Goal: Check status: Check status

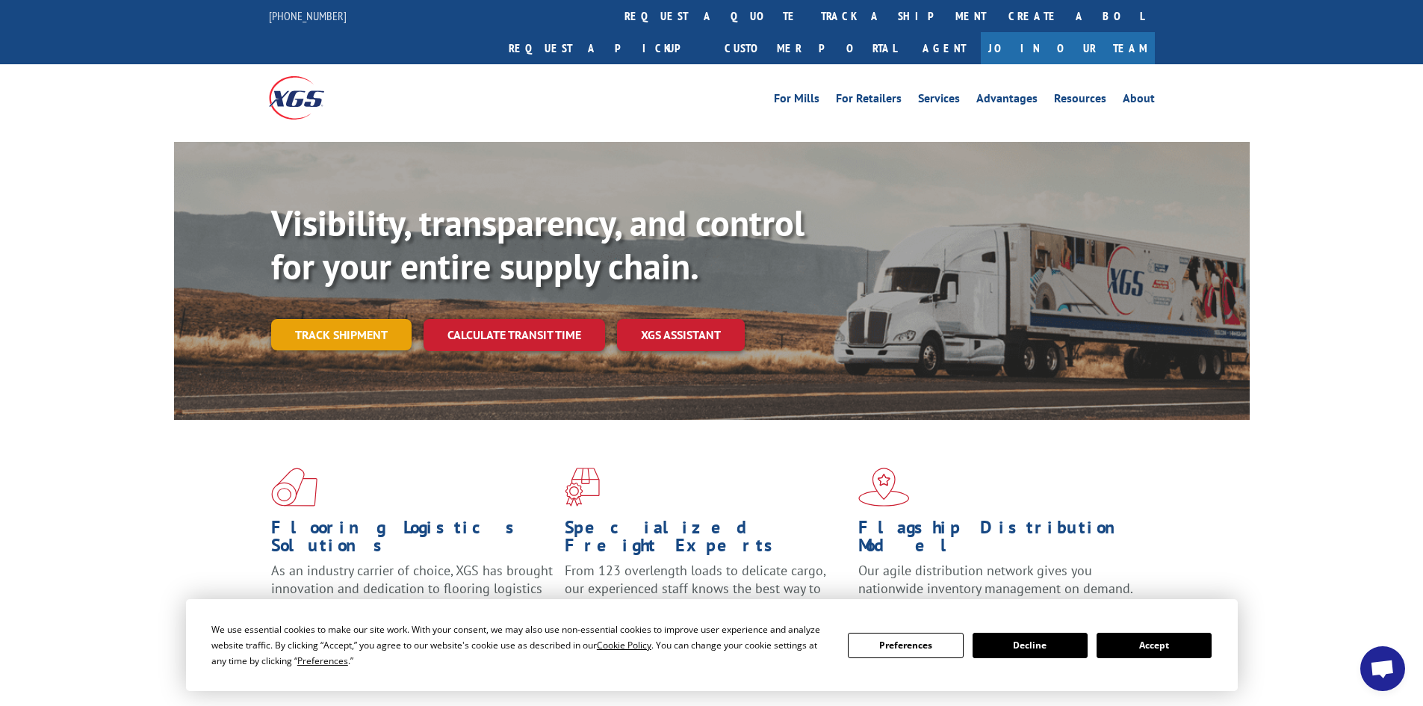
click at [332, 319] on link "Track shipment" at bounding box center [341, 334] width 140 height 31
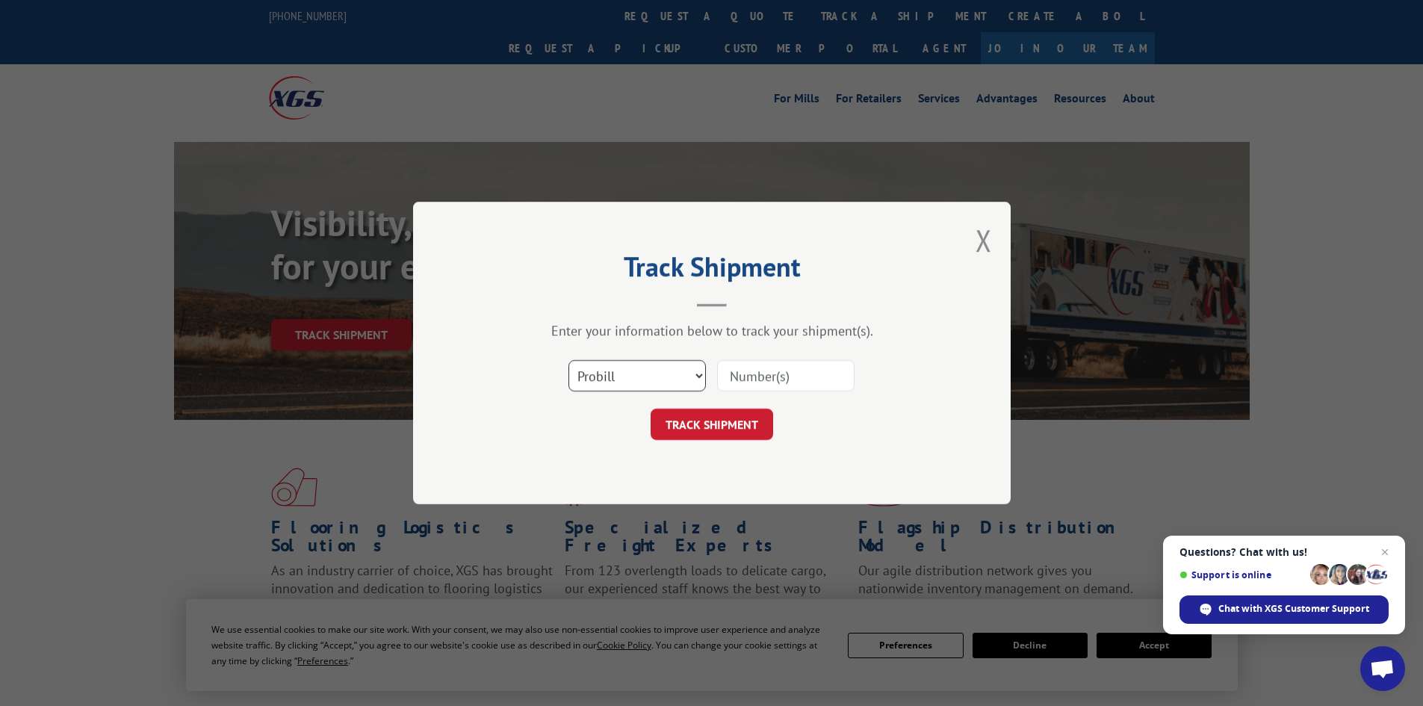
click at [693, 372] on select "Select category... Probill BOL PO" at bounding box center [636, 375] width 137 height 31
select select "bol"
click at [568, 360] on select "Select category... Probill BOL PO" at bounding box center [636, 375] width 137 height 31
click at [797, 366] on input at bounding box center [785, 375] width 137 height 31
type input "17469738"
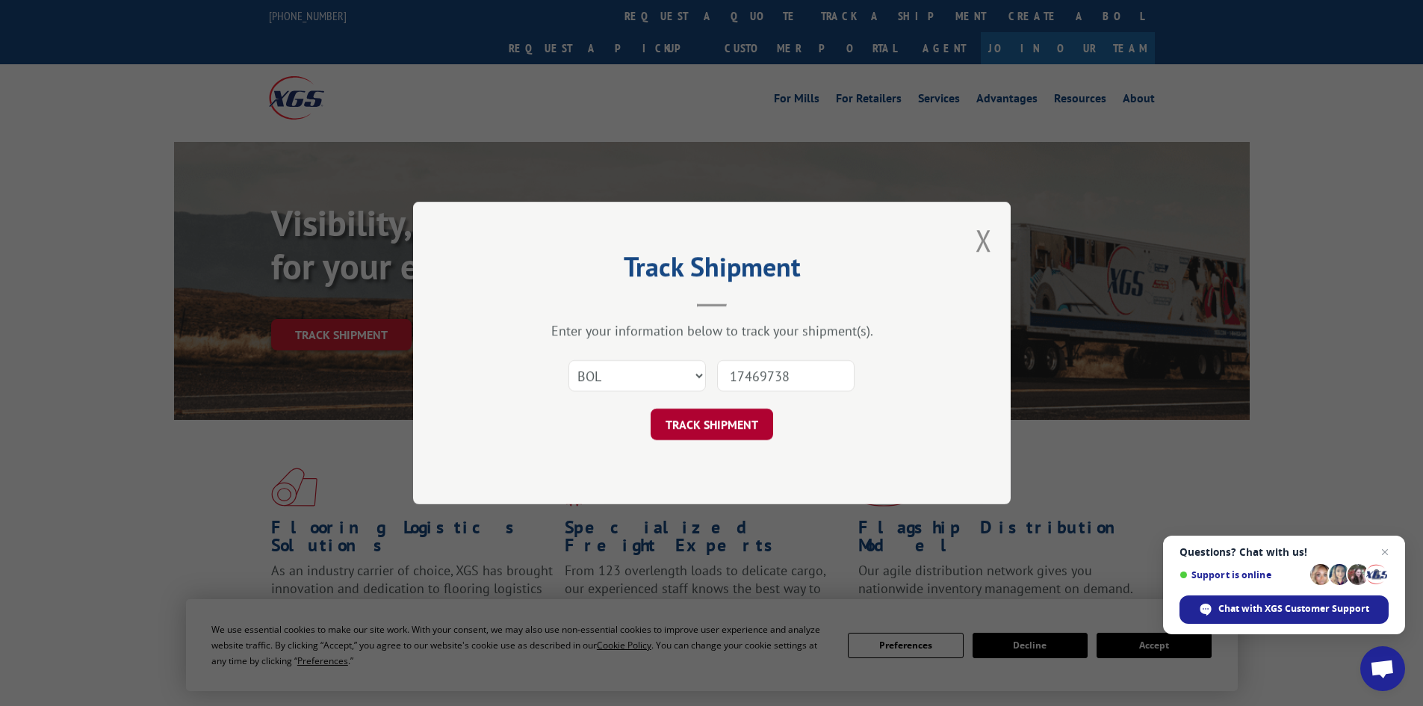
click at [725, 426] on button "TRACK SHIPMENT" at bounding box center [712, 424] width 123 height 31
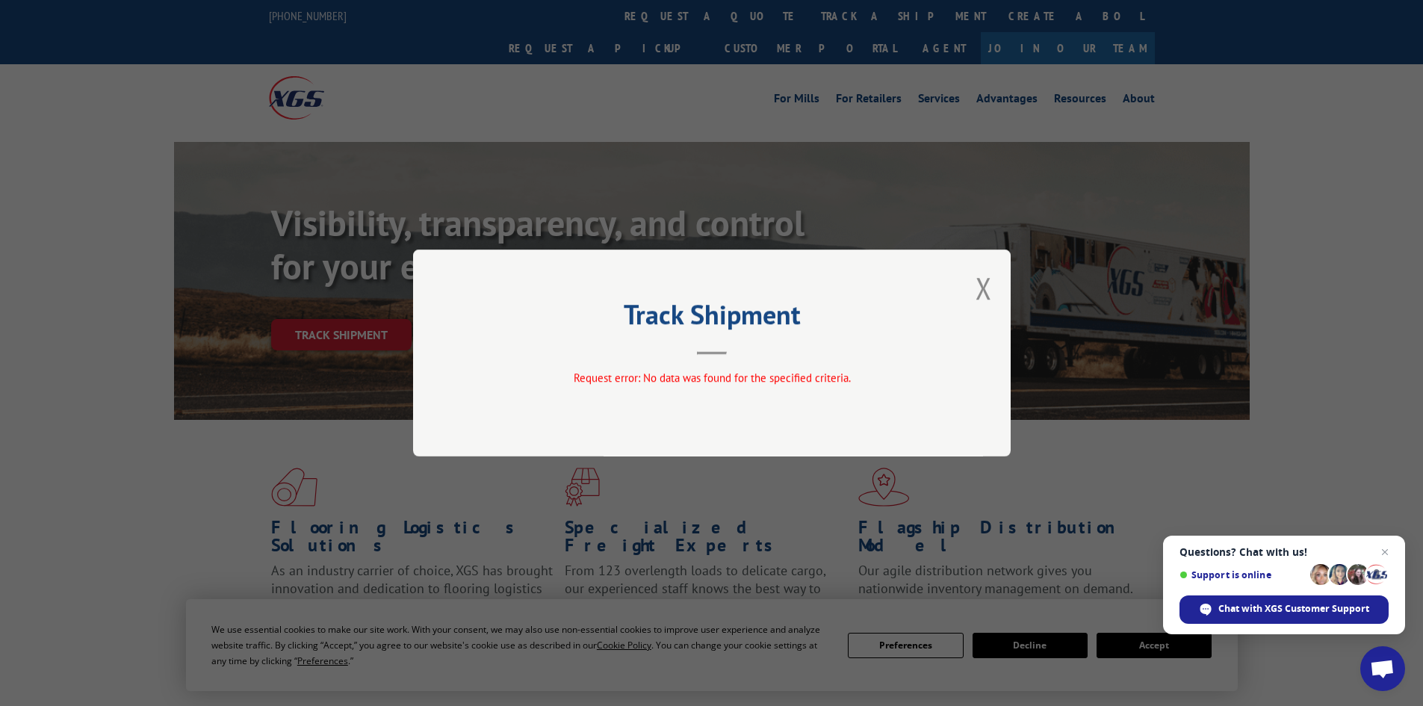
click at [829, 189] on div "Track Shipment Request error: No data was found for the specified criteria." at bounding box center [711, 353] width 1423 height 706
click at [978, 284] on button "Close modal" at bounding box center [984, 288] width 16 height 40
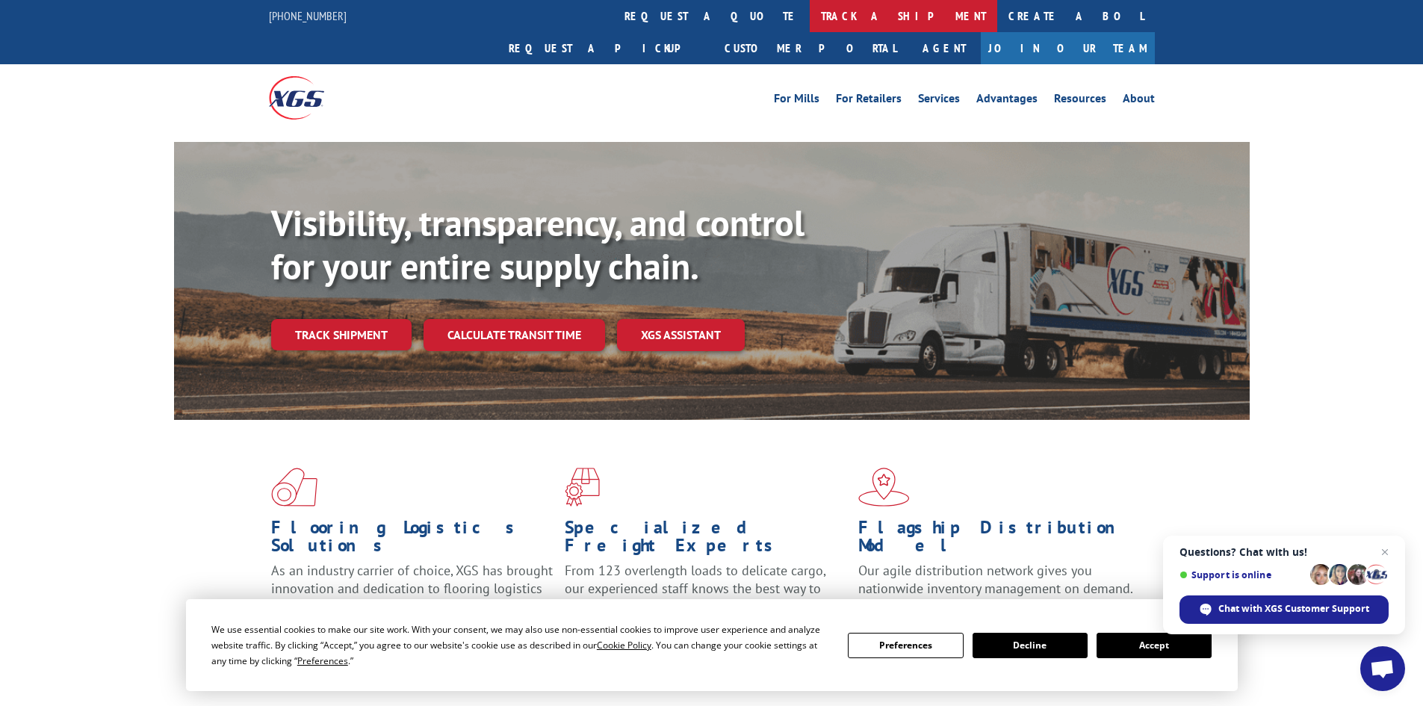
click at [810, 15] on link "track a shipment" at bounding box center [903, 16] width 187 height 32
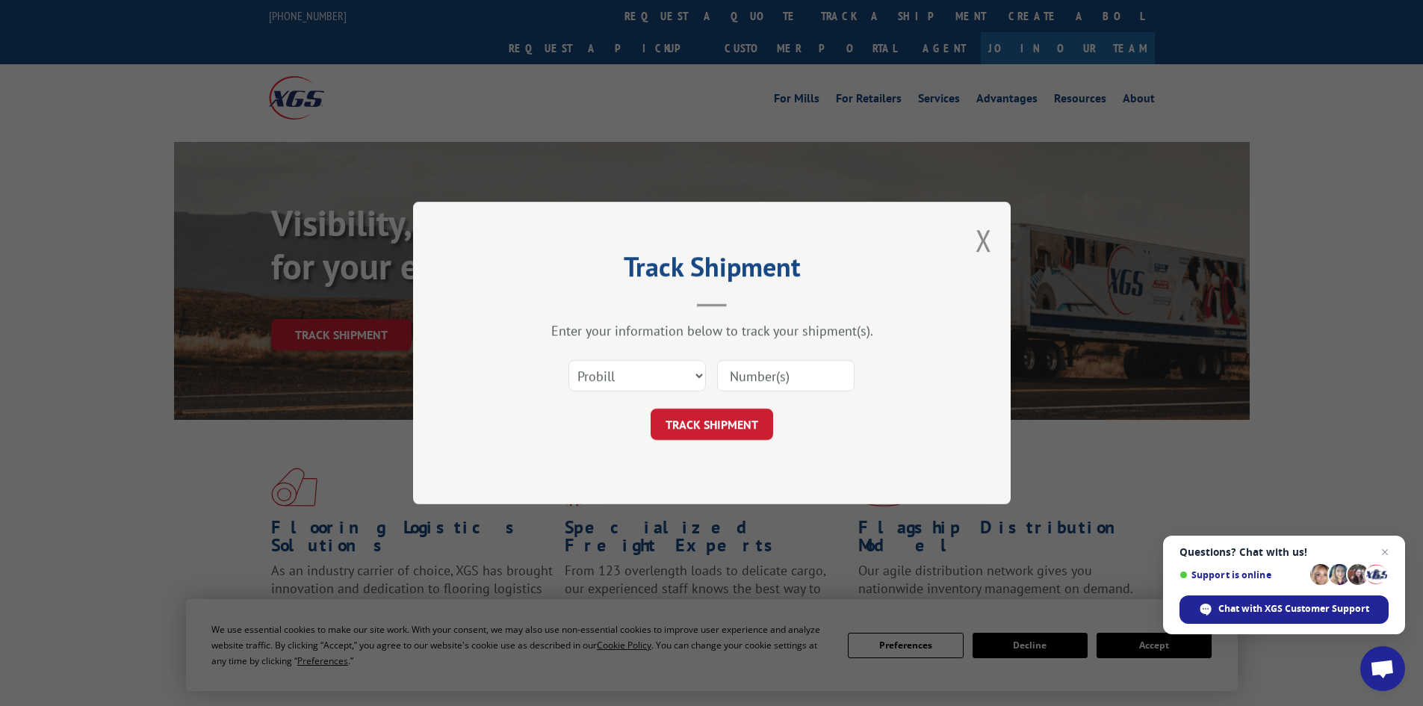
click at [802, 375] on input at bounding box center [785, 375] width 137 height 31
type input "17469738"
click at [692, 430] on button "TRACK SHIPMENT" at bounding box center [712, 424] width 123 height 31
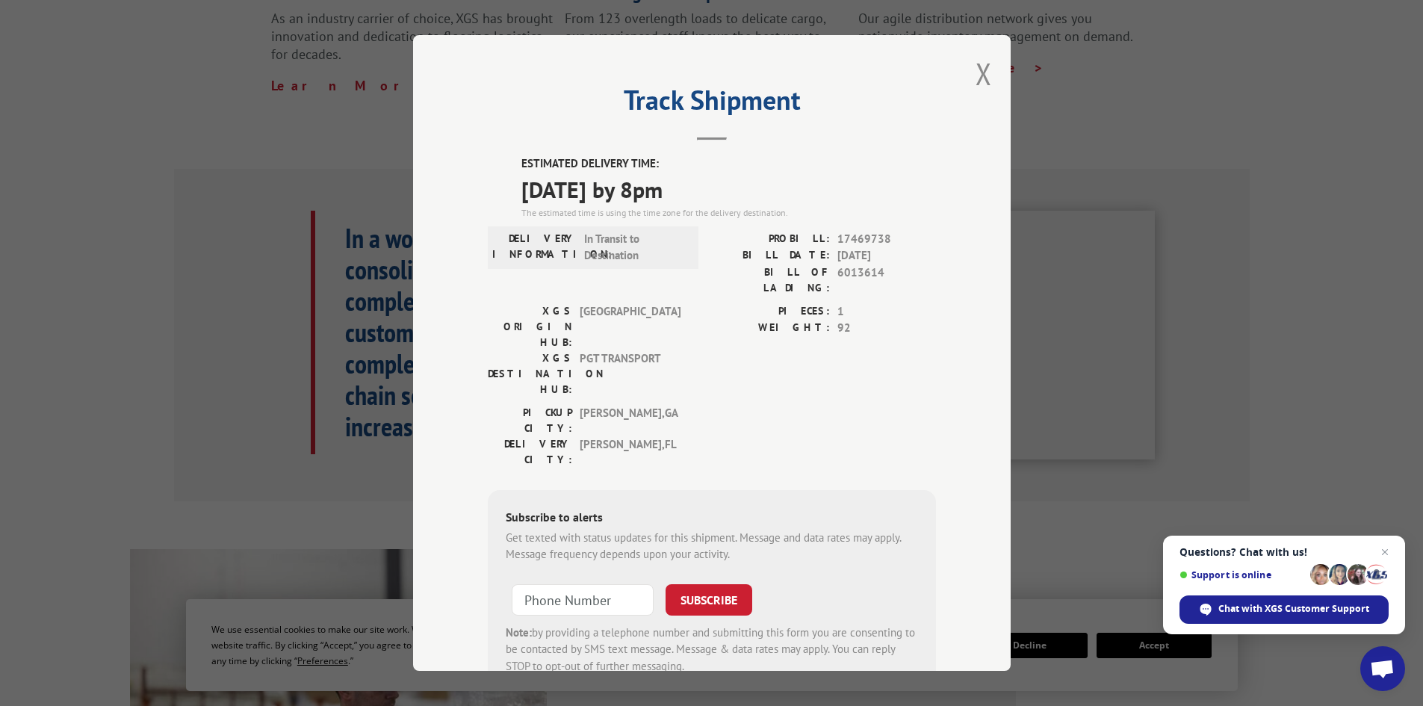
scroll to position [523, 0]
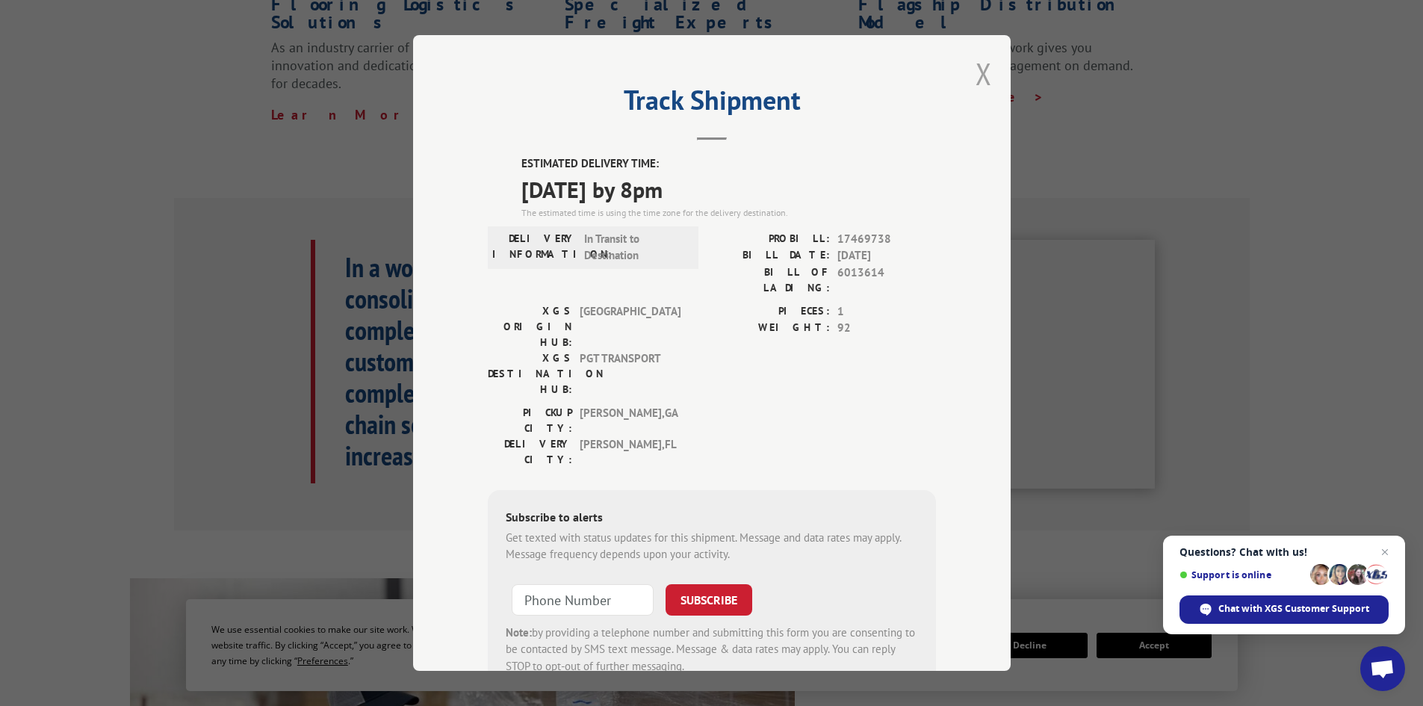
click at [981, 75] on button "Close modal" at bounding box center [984, 74] width 16 height 40
